Goal: Task Accomplishment & Management: Complete application form

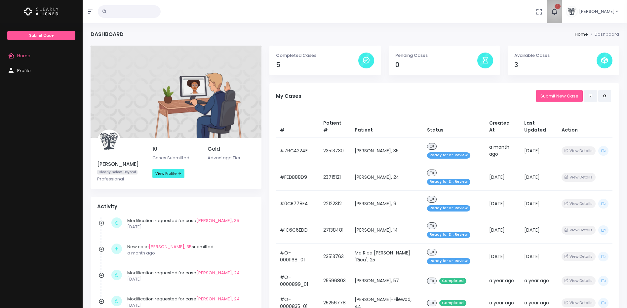
click at [550, 11] on icon "button" at bounding box center [554, 12] width 8 height 8
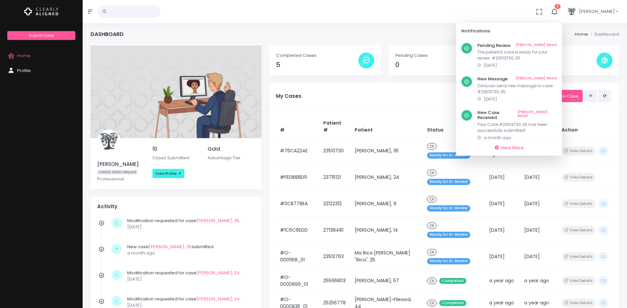
click at [481, 11] on div "No data found, change terms and search again... 3 Notifications Pending Review …" at bounding box center [313, 11] width 627 height 23
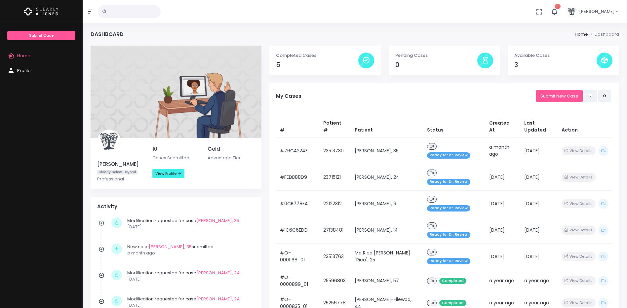
click at [26, 68] on span "Profile" at bounding box center [24, 70] width 14 height 6
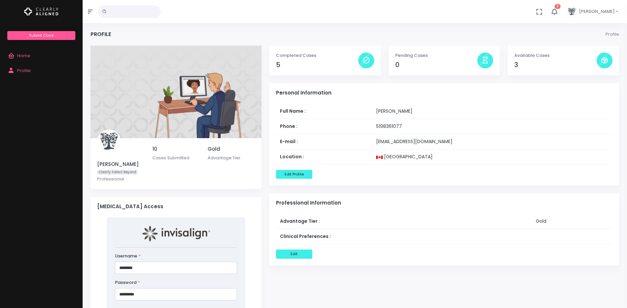
click at [550, 12] on icon "button" at bounding box center [554, 12] width 8 height 8
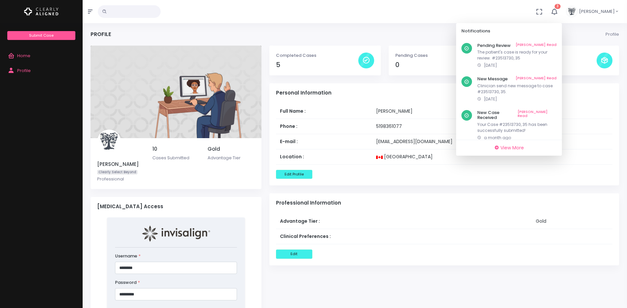
click at [613, 11] on span "[PERSON_NAME]" at bounding box center [597, 11] width 36 height 7
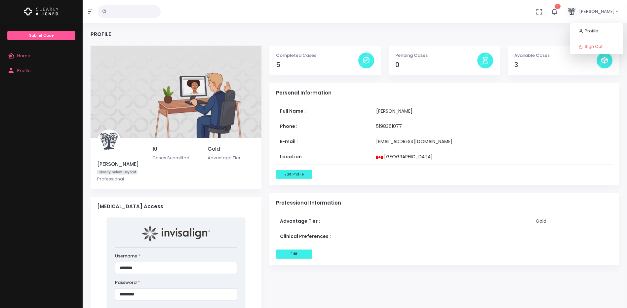
click at [417, 34] on div "Profile Profile" at bounding box center [355, 38] width 529 height 15
click at [26, 53] on span "Home" at bounding box center [23, 56] width 13 height 6
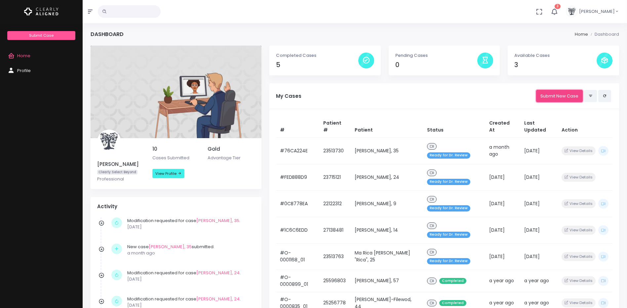
click at [553, 96] on link "Submit New Case" at bounding box center [559, 96] width 47 height 12
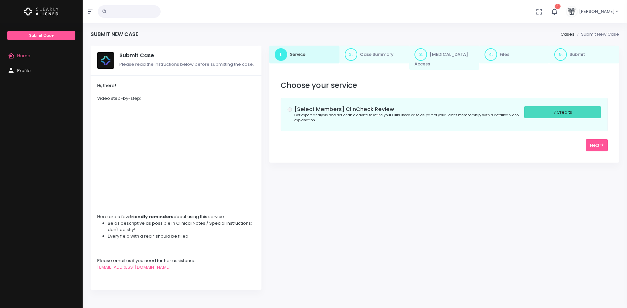
click at [551, 106] on div "7 Credits" at bounding box center [562, 112] width 77 height 12
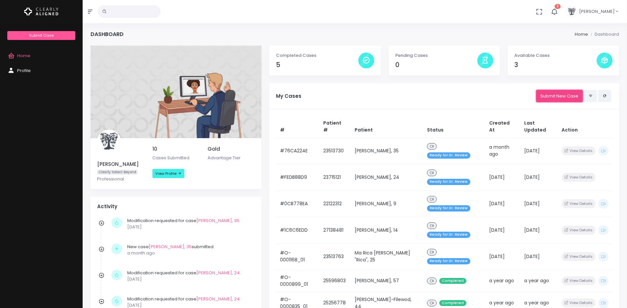
click at [562, 96] on link "Submit New Case" at bounding box center [559, 96] width 47 height 12
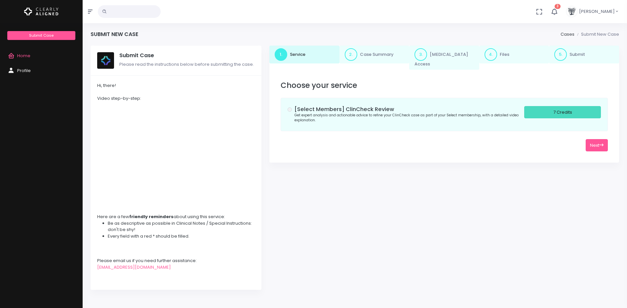
click at [579, 108] on div "7 Credits" at bounding box center [562, 112] width 77 height 12
click at [595, 141] on button "Next" at bounding box center [597, 145] width 22 height 12
select select "**********"
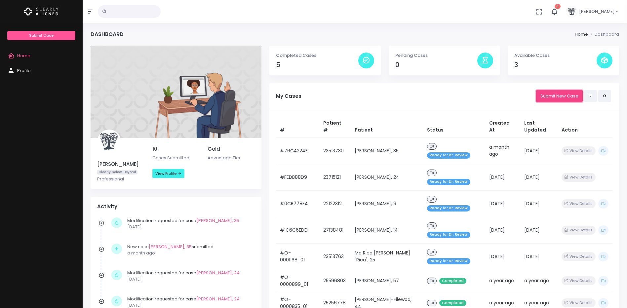
click at [570, 92] on link "Submit New Case" at bounding box center [559, 96] width 47 height 12
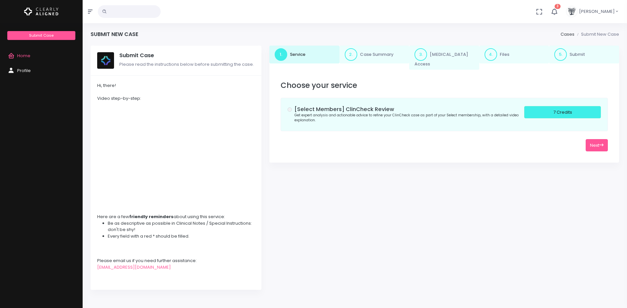
click at [294, 106] on div "[Select Members] ClinCheck Review Get expert analysis and actionable advice to …" at bounding box center [444, 114] width 313 height 17
click at [597, 139] on button "Next" at bounding box center [597, 145] width 22 height 12
select select "**********"
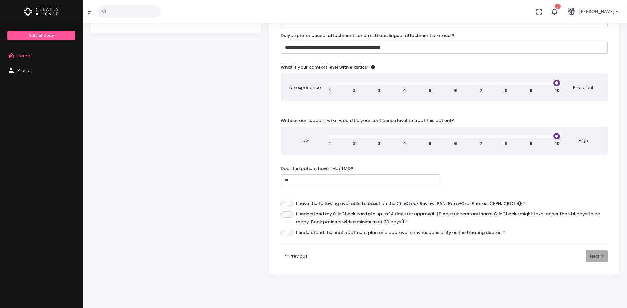
scroll to position [297, 0]
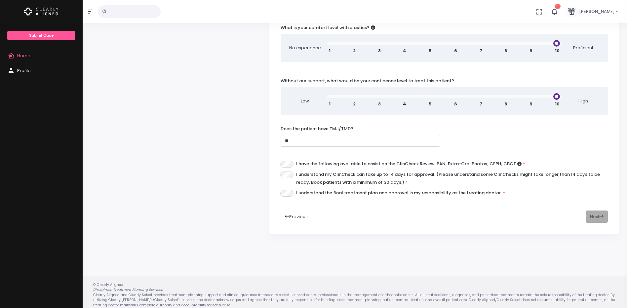
click at [597, 212] on div "Previous Next" at bounding box center [444, 217] width 327 height 12
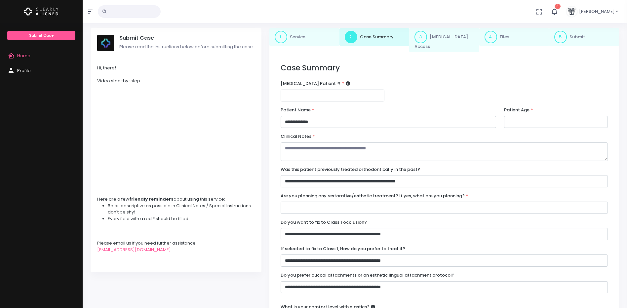
scroll to position [0, 0]
